Goal: Information Seeking & Learning: Understand process/instructions

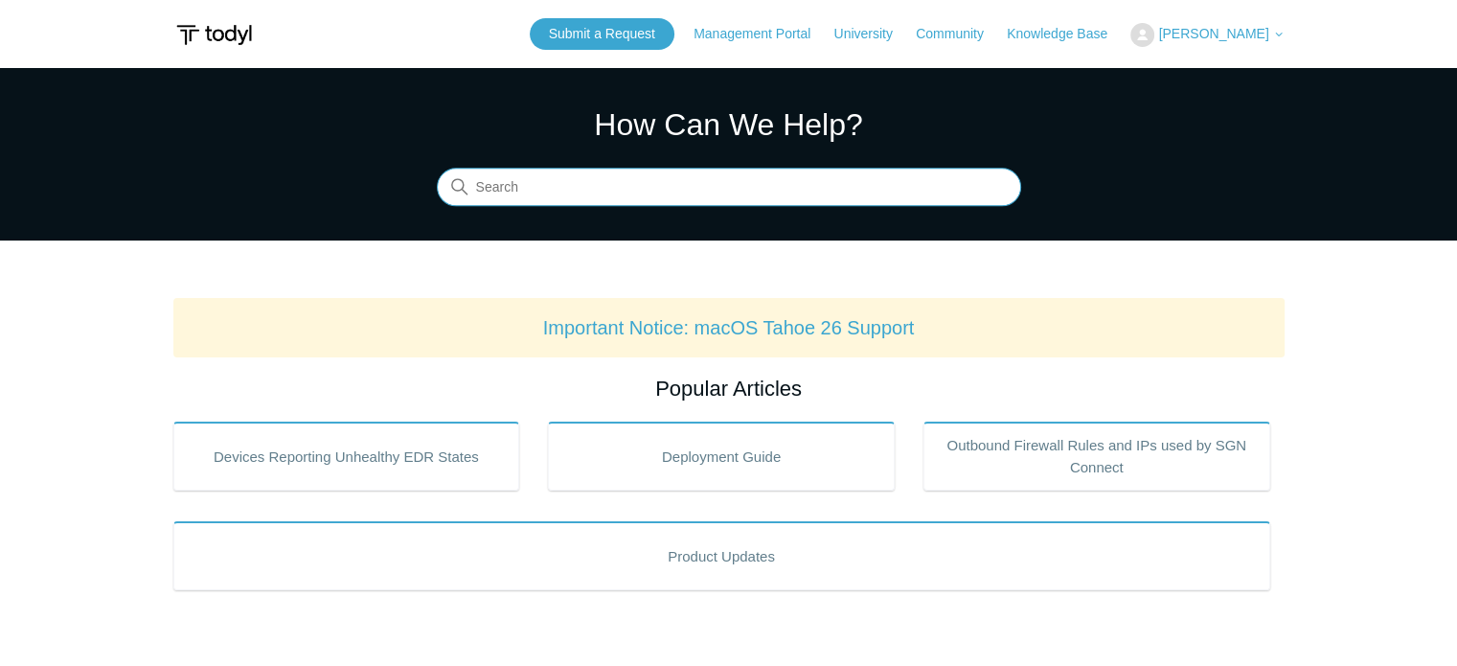
click at [659, 181] on input "Search" at bounding box center [729, 188] width 584 height 38
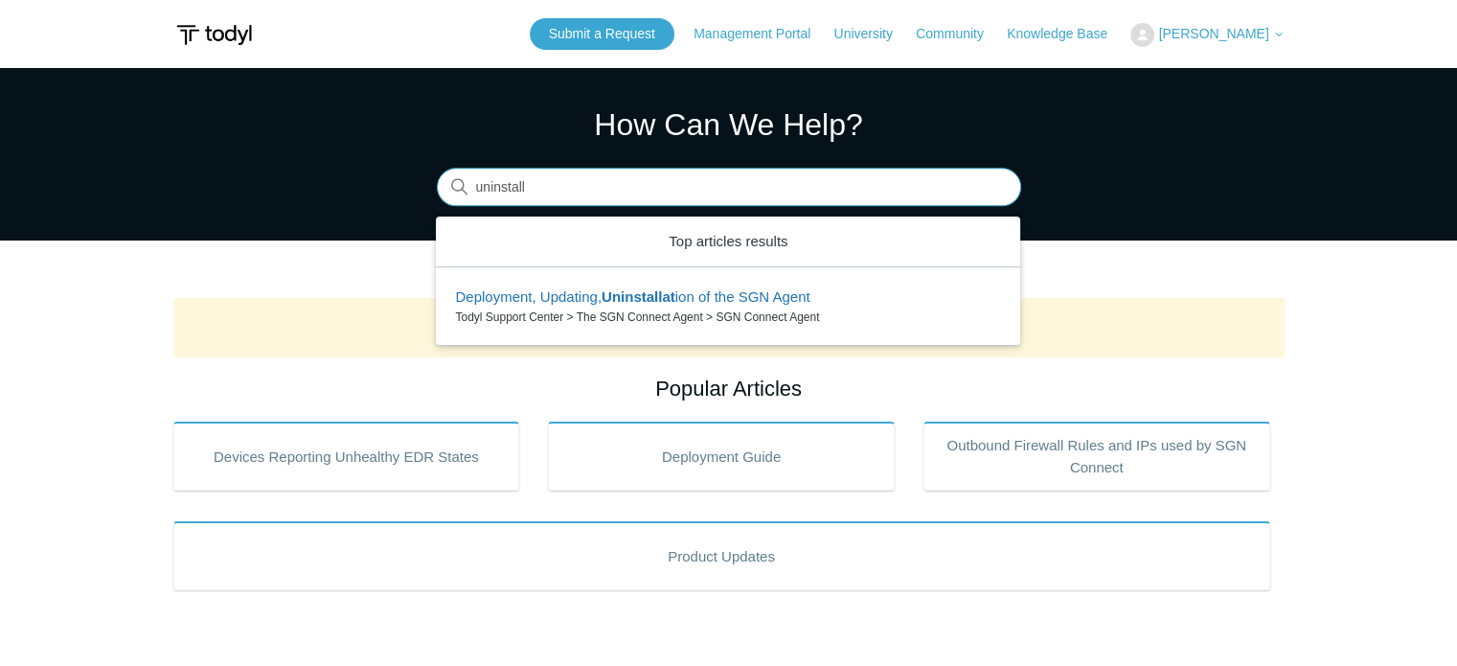
type input "uninstall"
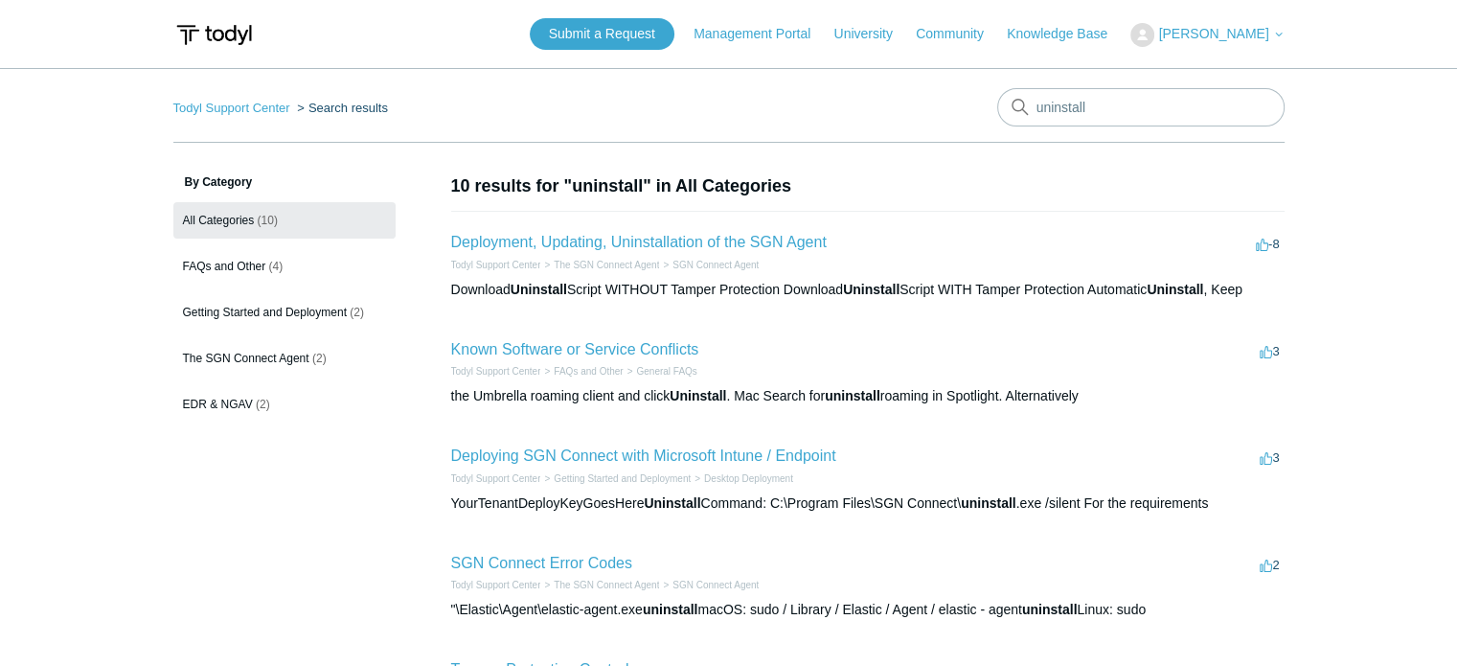
click at [616, 231] on h2 "Deployment, Updating, Uninstallation of the SGN Agent" at bounding box center [639, 242] width 376 height 23
click at [599, 244] on link "Deployment, Updating, Uninstallation of the SGN Agent" at bounding box center [639, 242] width 376 height 16
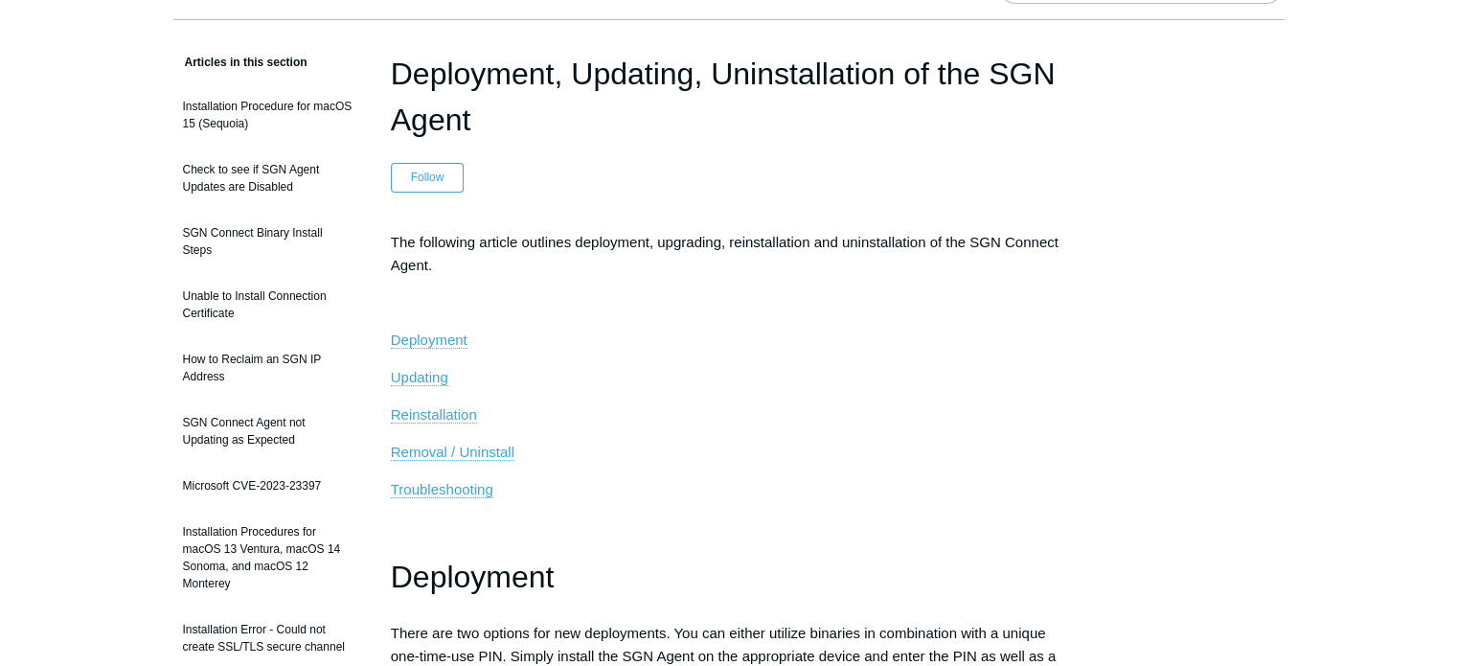
scroll to position [126, 0]
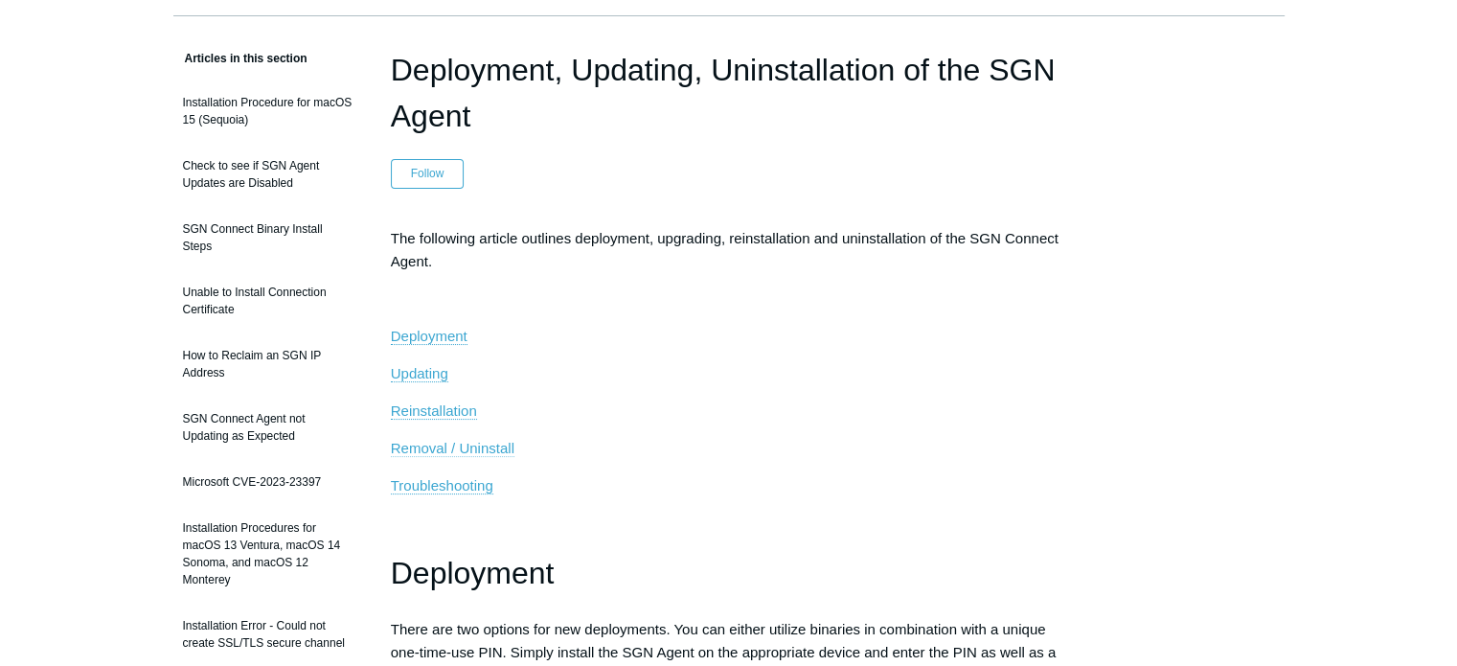
click at [432, 446] on span "Removal / Uninstall" at bounding box center [453, 448] width 124 height 16
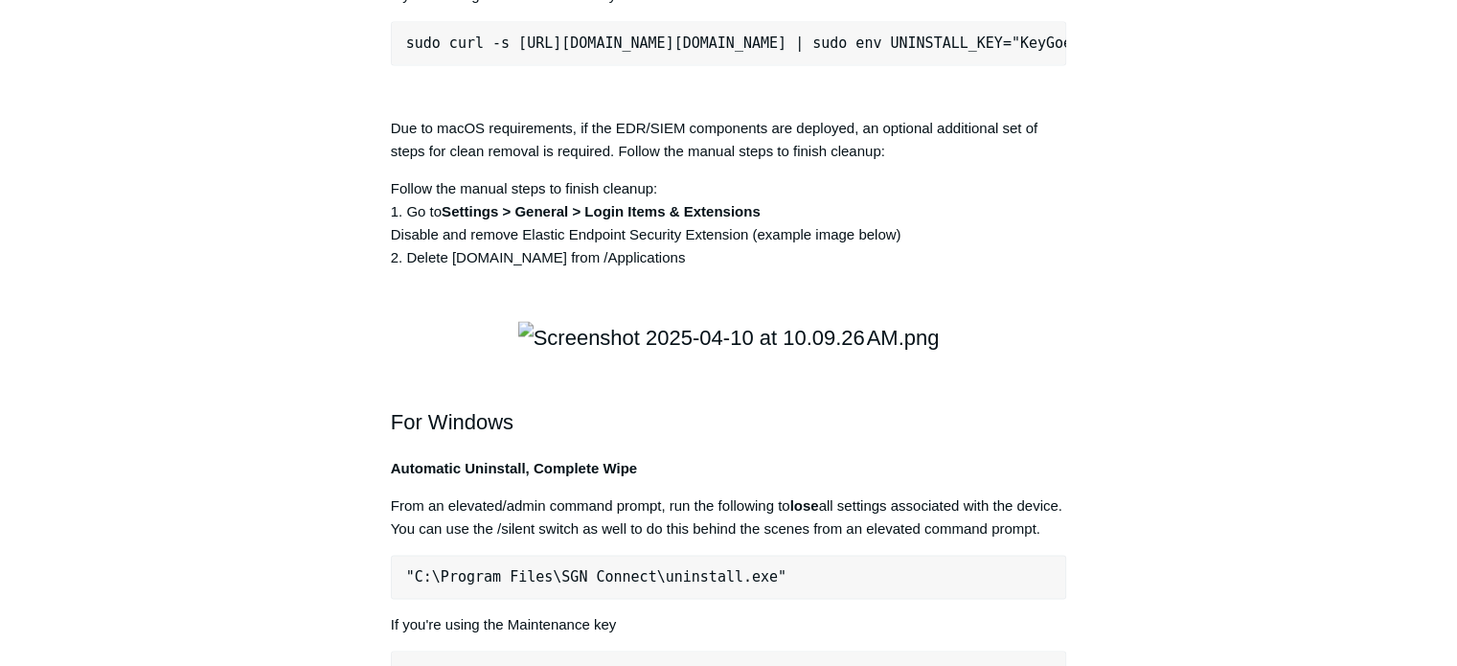
scroll to position [2866, 0]
